Goal: Information Seeking & Learning: Learn about a topic

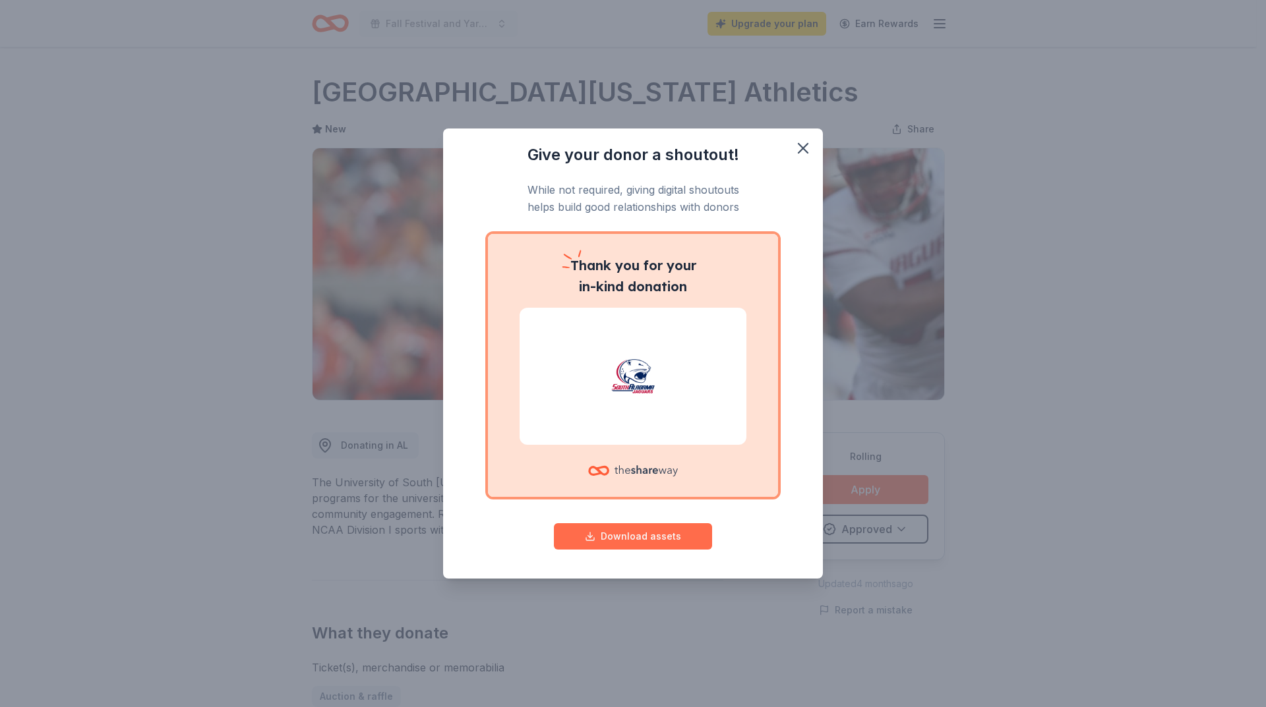
click at [640, 541] on button "Download assets" at bounding box center [633, 536] width 158 height 26
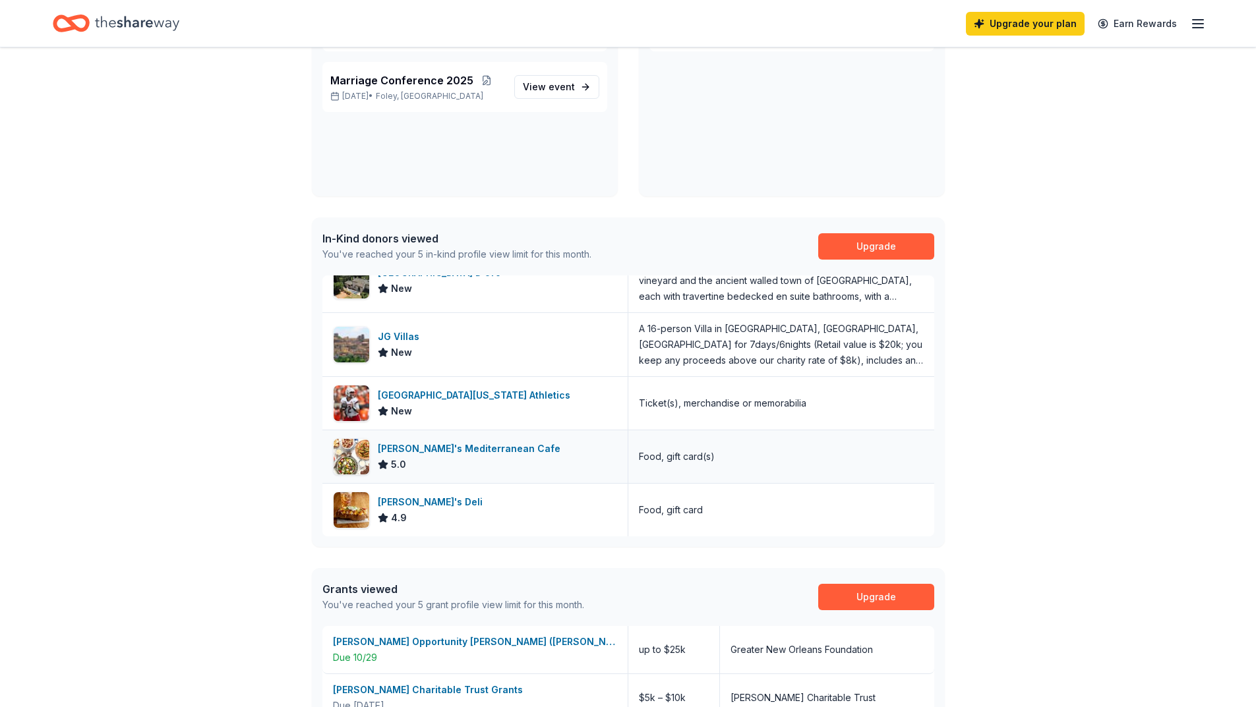
scroll to position [422, 0]
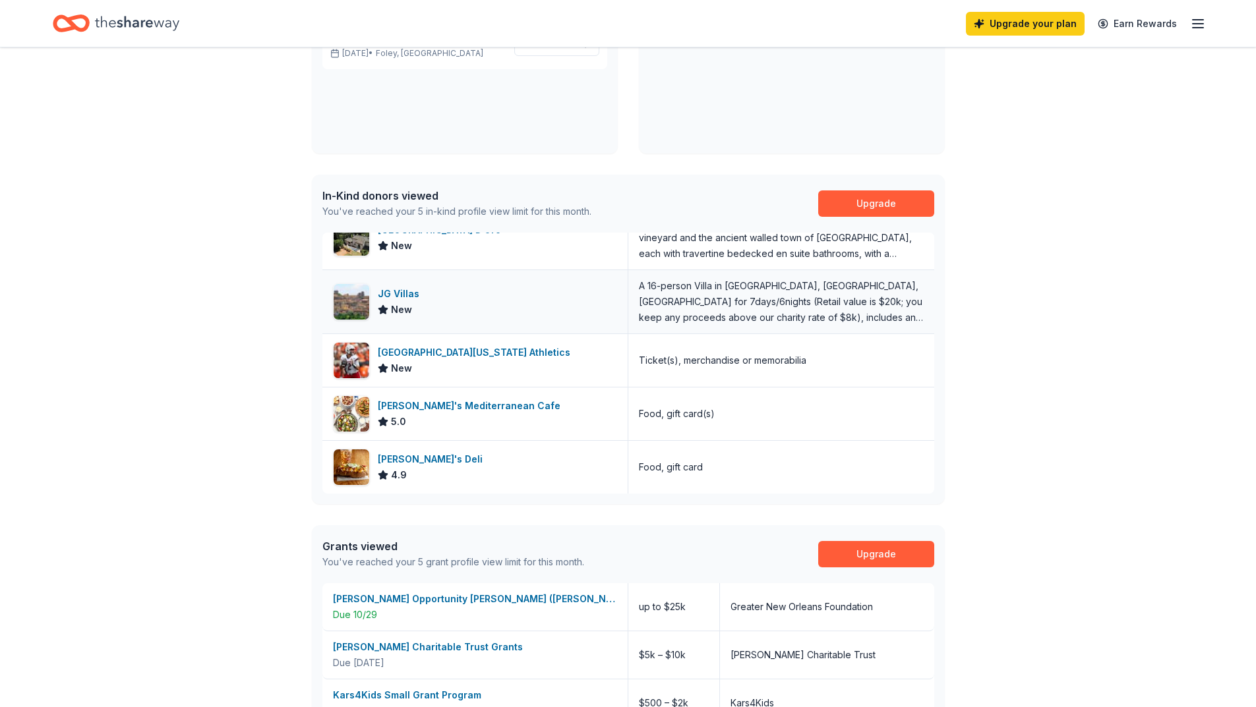
click at [412, 297] on div "JG Villas" at bounding box center [401, 294] width 47 height 16
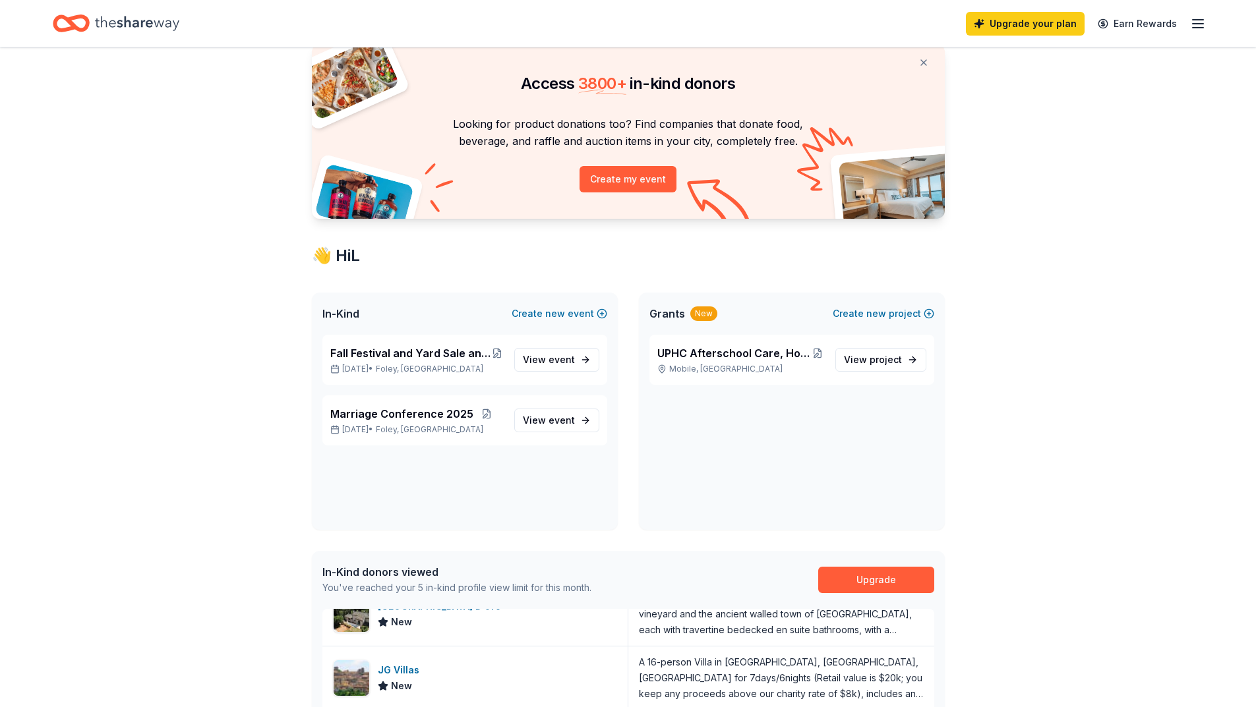
scroll to position [0, 0]
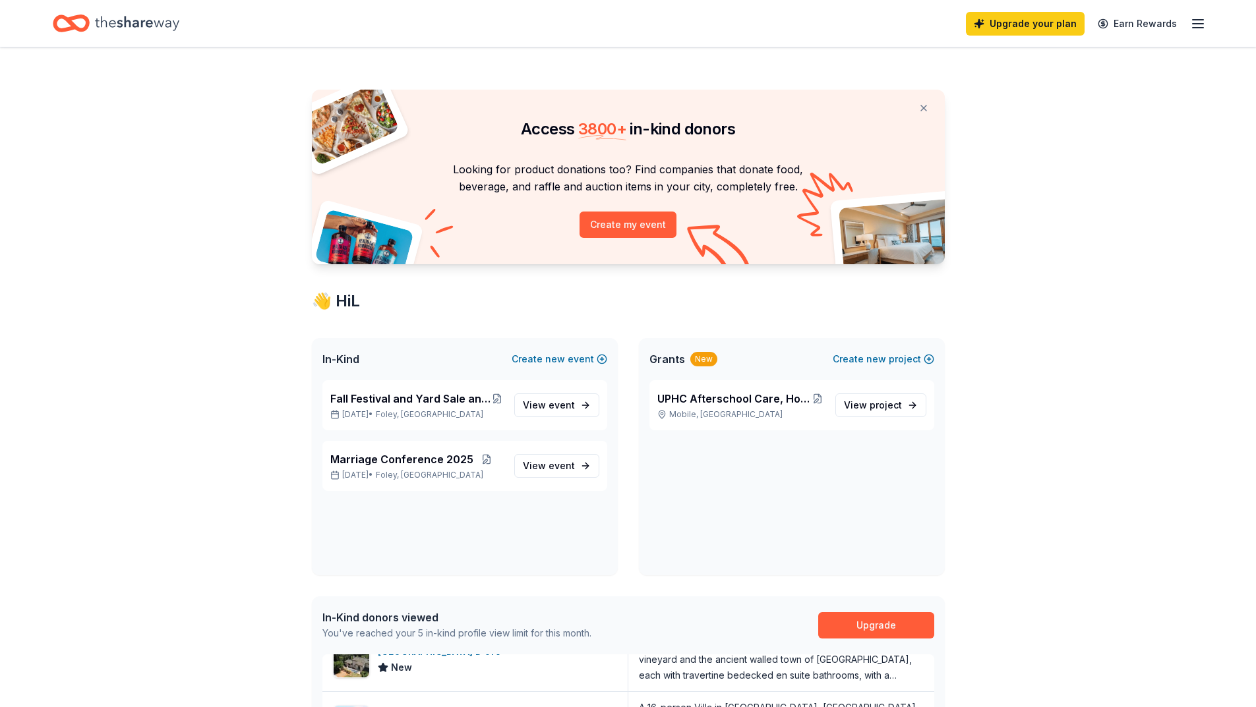
click at [127, 22] on icon "Home" at bounding box center [137, 23] width 84 height 15
click at [736, 399] on span "UPHC Afterschool Care, Homework & Literacy Help Grant" at bounding box center [734, 399] width 154 height 16
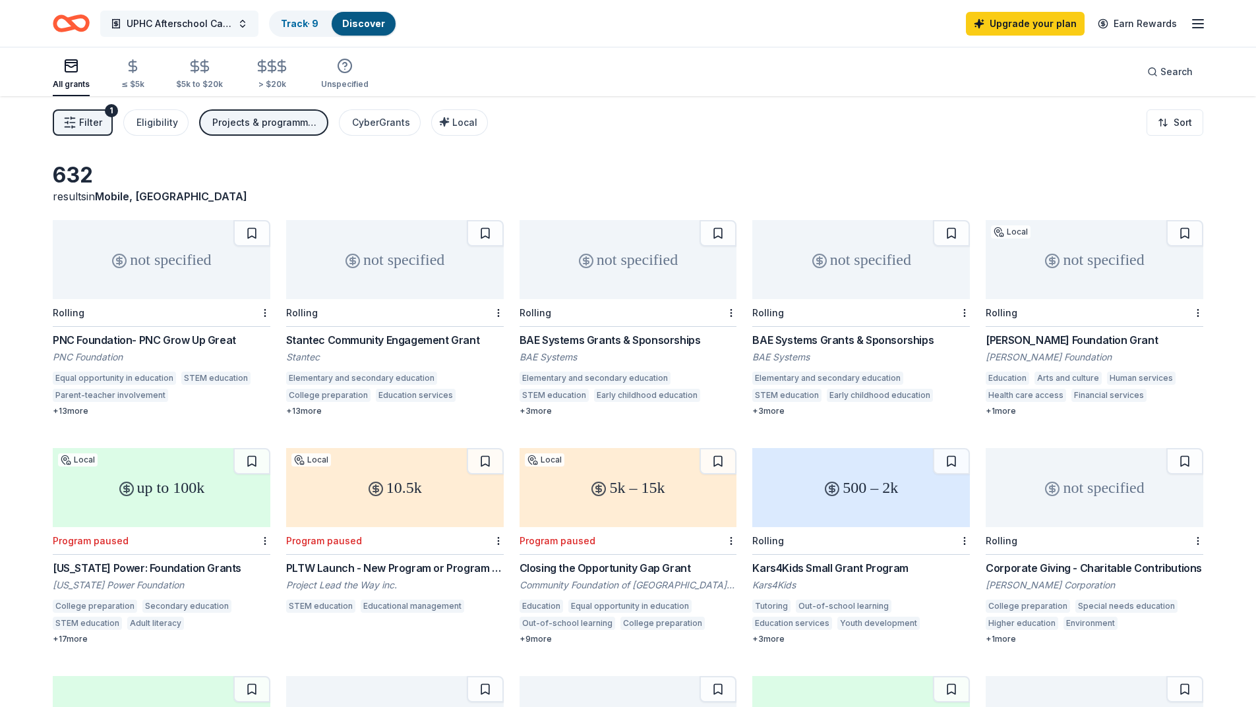
click at [243, 20] on button "UPHC Afterschool Care, Homework & Literacy Help Grant" at bounding box center [179, 24] width 158 height 26
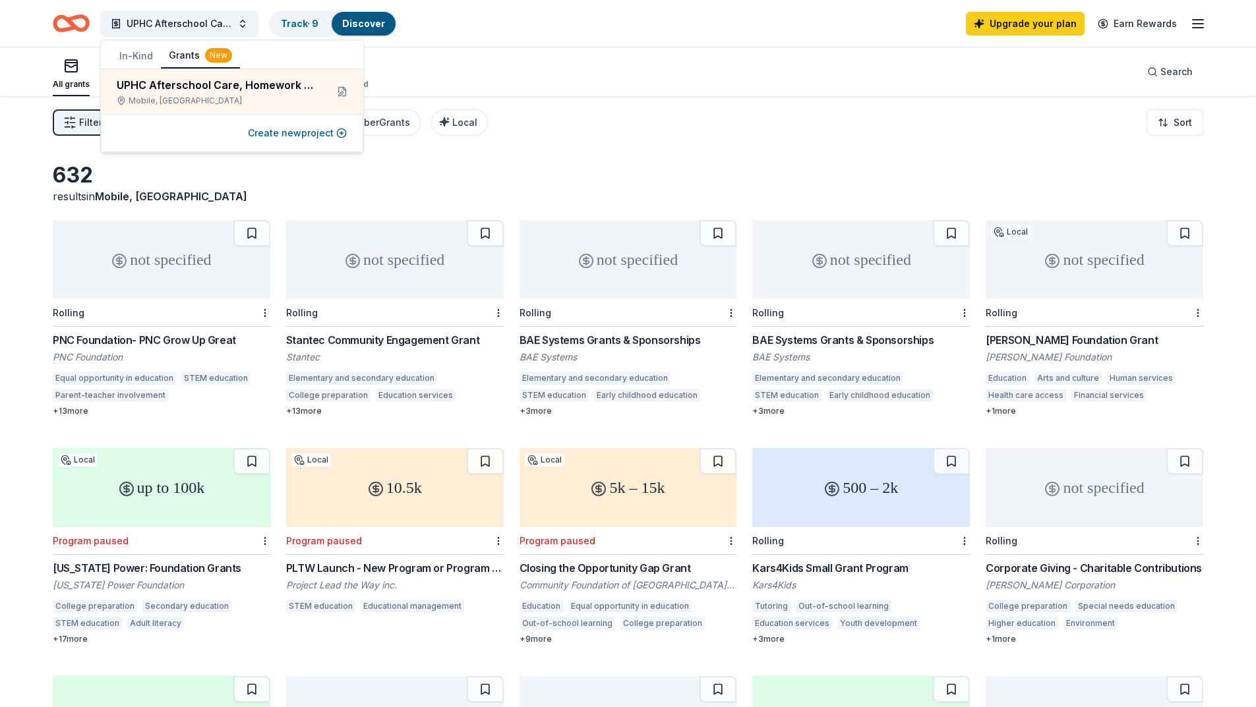
click at [142, 51] on button "In-Kind" at bounding box center [135, 56] width 49 height 24
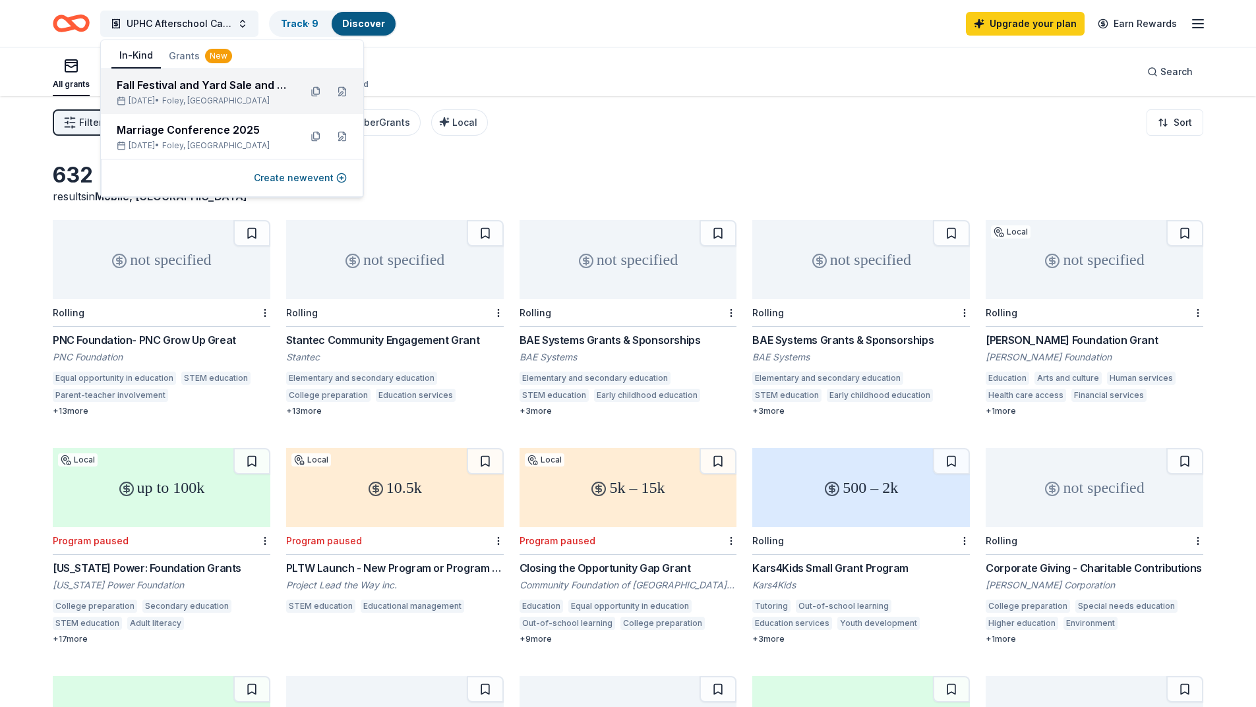
click at [171, 93] on div "Fall Festival and Yard Sale and Early Learning Year [DATE]-2026 [DATE] • Foley,…" at bounding box center [203, 91] width 173 height 29
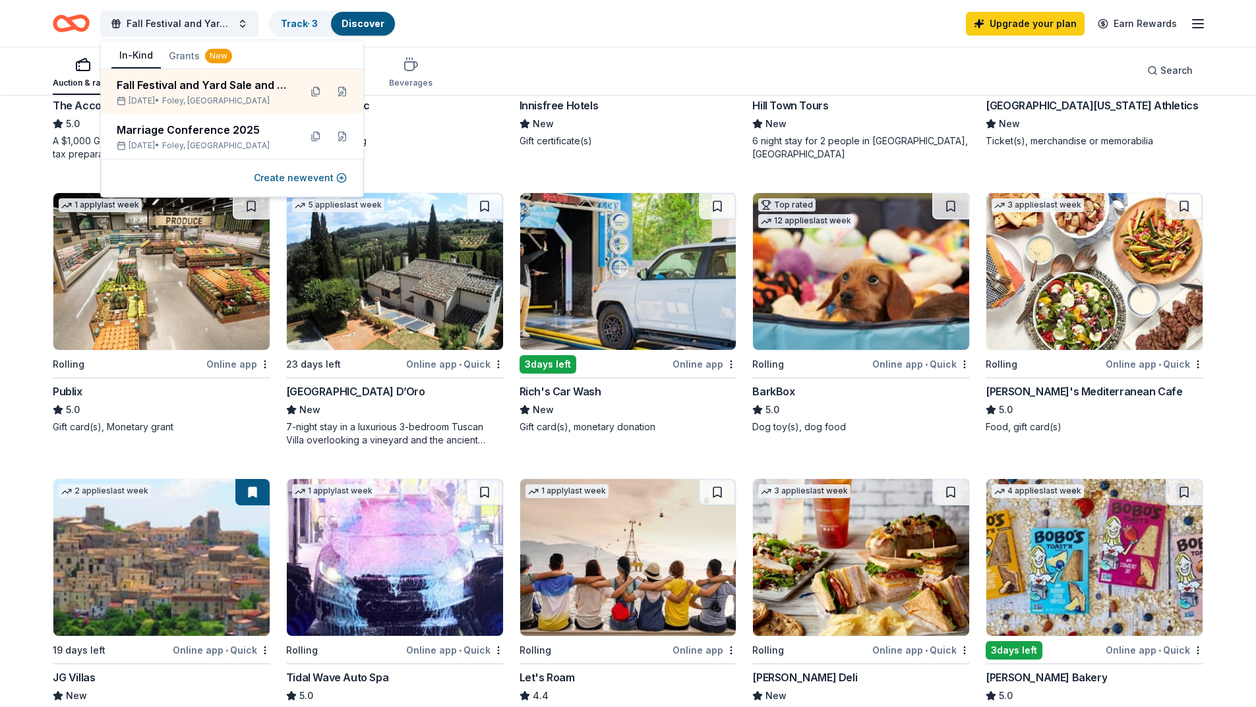
scroll to position [725, 0]
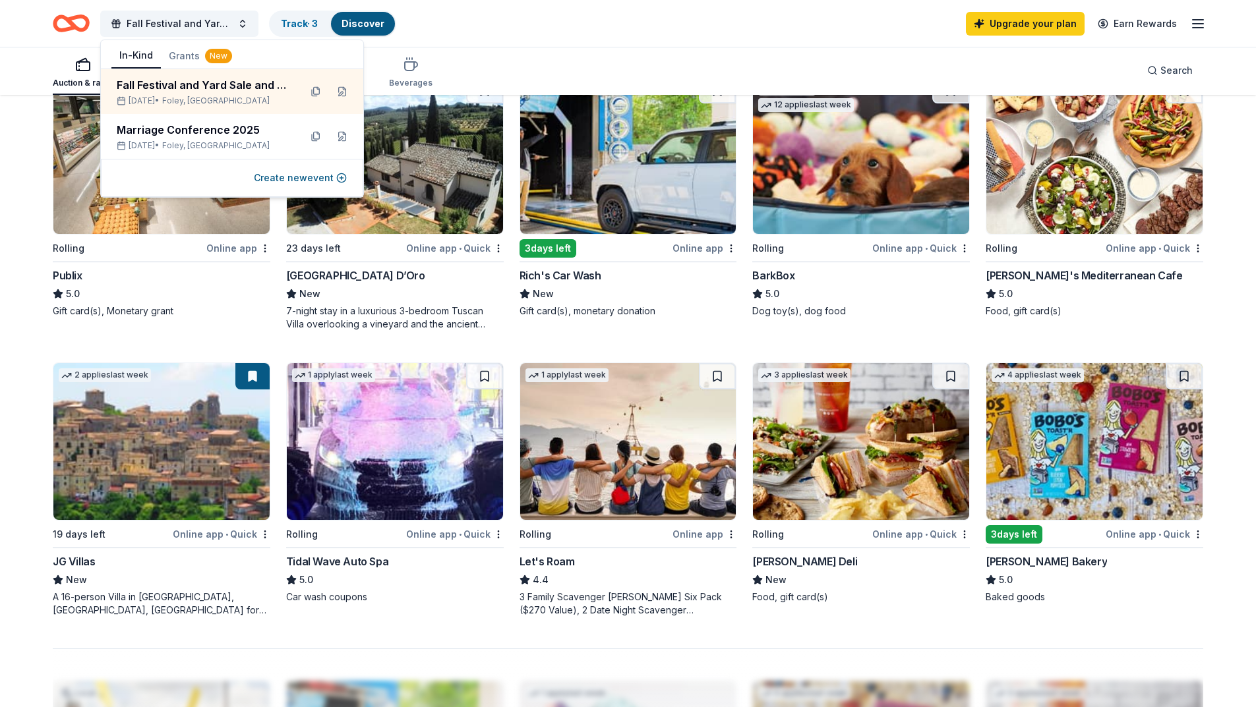
click at [715, 247] on div "Online app" at bounding box center [704, 248] width 64 height 16
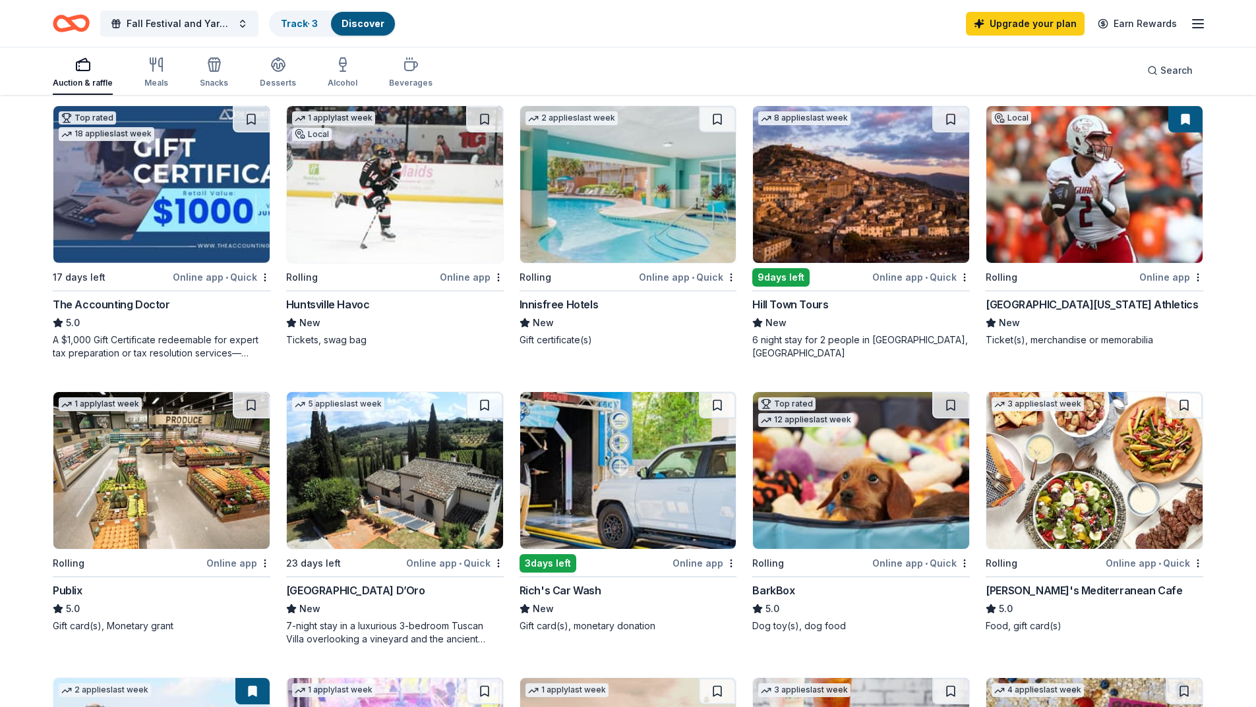
scroll to position [0, 0]
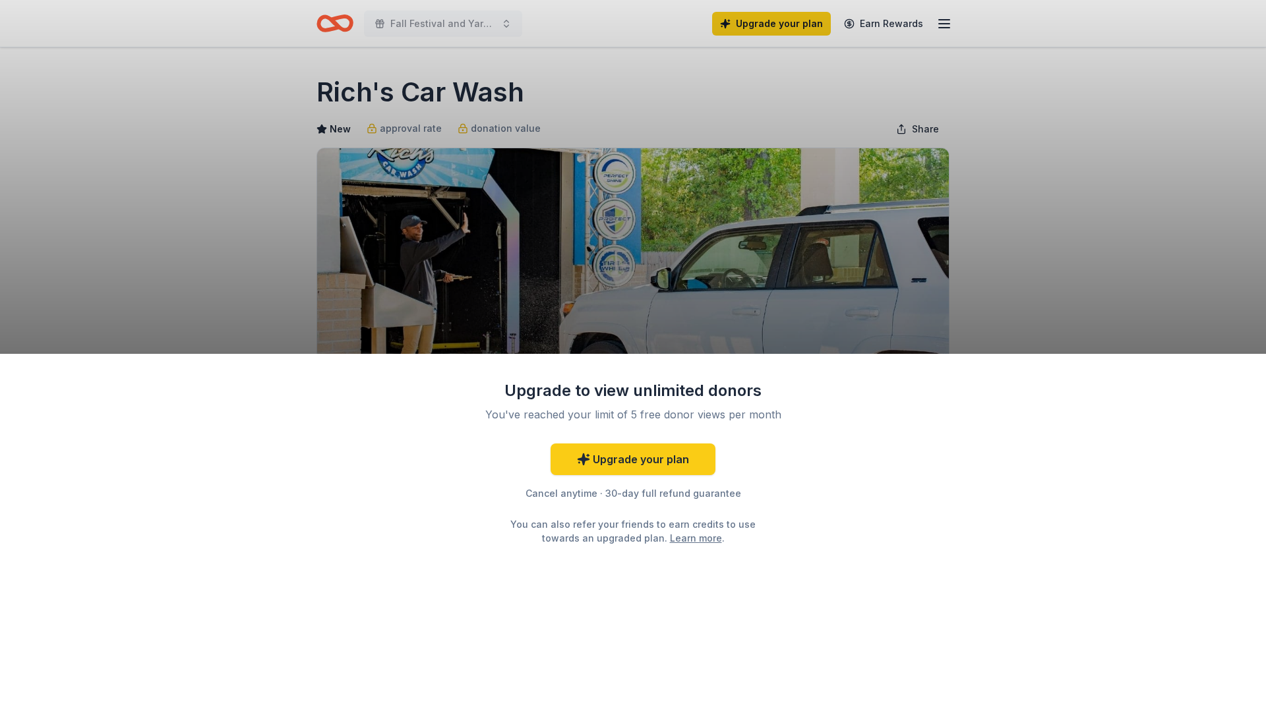
drag, startPoint x: 767, startPoint y: 289, endPoint x: 481, endPoint y: 136, distance: 325.0
click at [767, 289] on div "Upgrade to view unlimited donors You've reached your limit of 5 free donor view…" at bounding box center [633, 353] width 1266 height 707
